Goal: Book appointment/travel/reservation

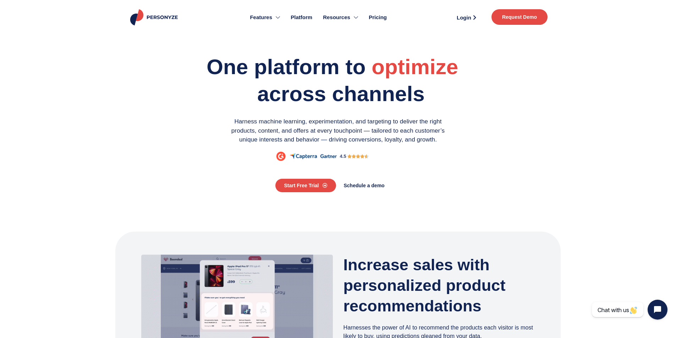
click at [507, 18] on span "Request Demo" at bounding box center [519, 17] width 35 height 5
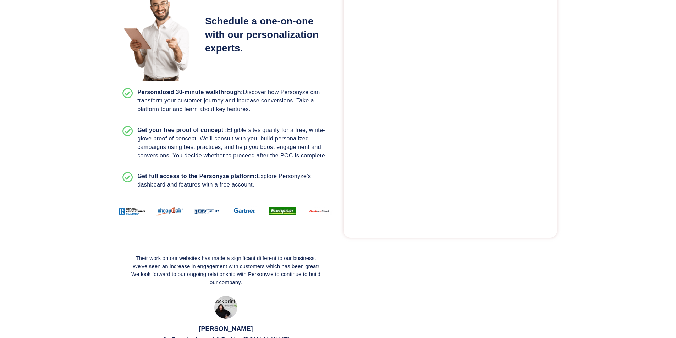
scroll to position [142, 0]
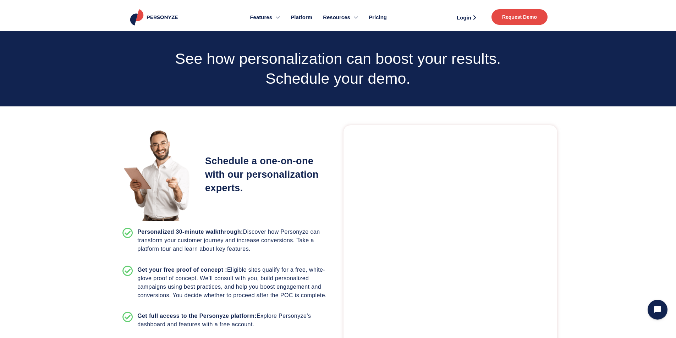
click at [163, 85] on div at bounding box center [338, 68] width 676 height 75
click at [382, 17] on span "Pricing" at bounding box center [378, 17] width 18 height 8
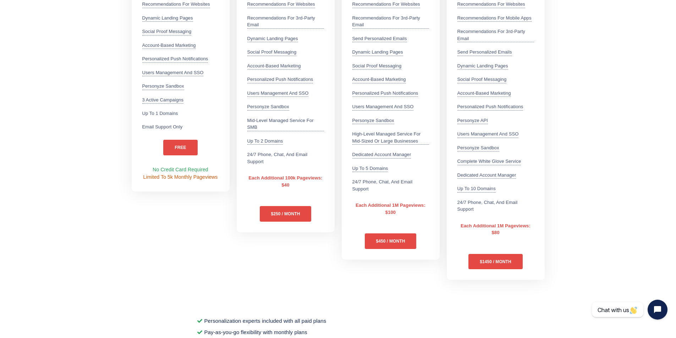
scroll to position [320, 0]
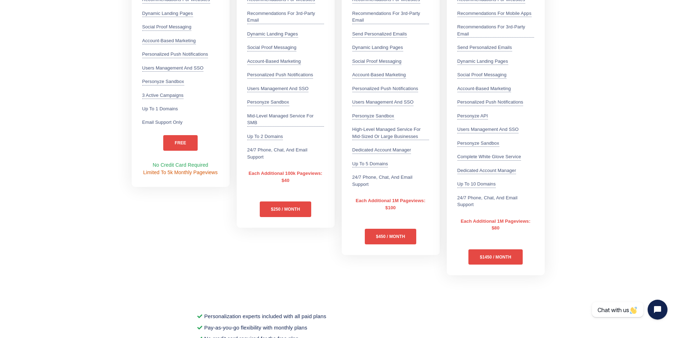
click at [608, 230] on section "Monthly — Pay-as-You-Go Yearly - Get One Month Free Free - PER MONTH 5k Monthly…" at bounding box center [338, 64] width 676 height 436
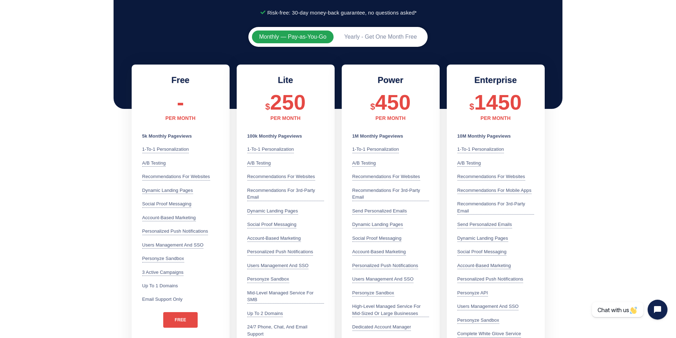
scroll to position [36, 0]
